Goal: Go to known website: Access a specific website the user already knows

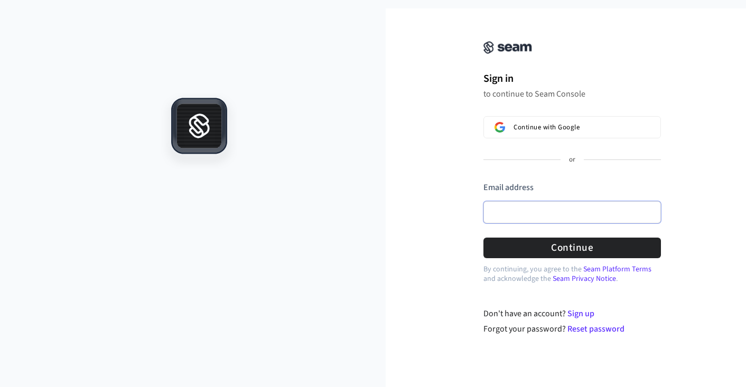
click at [504, 212] on input "Email address" at bounding box center [572, 212] width 178 height 22
click at [362, 129] on div at bounding box center [199, 244] width 373 height 303
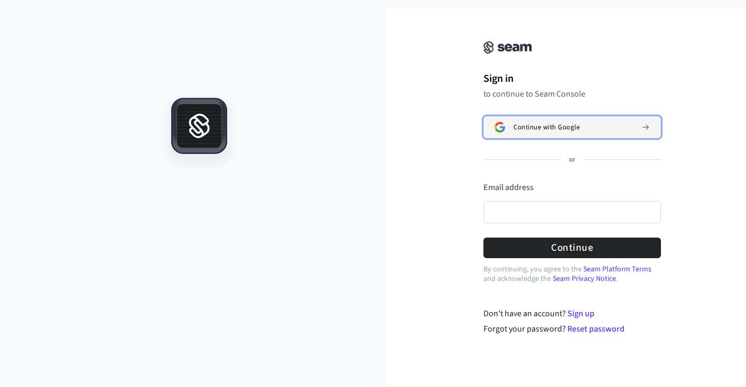
click at [549, 126] on span "Continue with Google" at bounding box center [546, 127] width 66 height 8
